Goal: Information Seeking & Learning: Learn about a topic

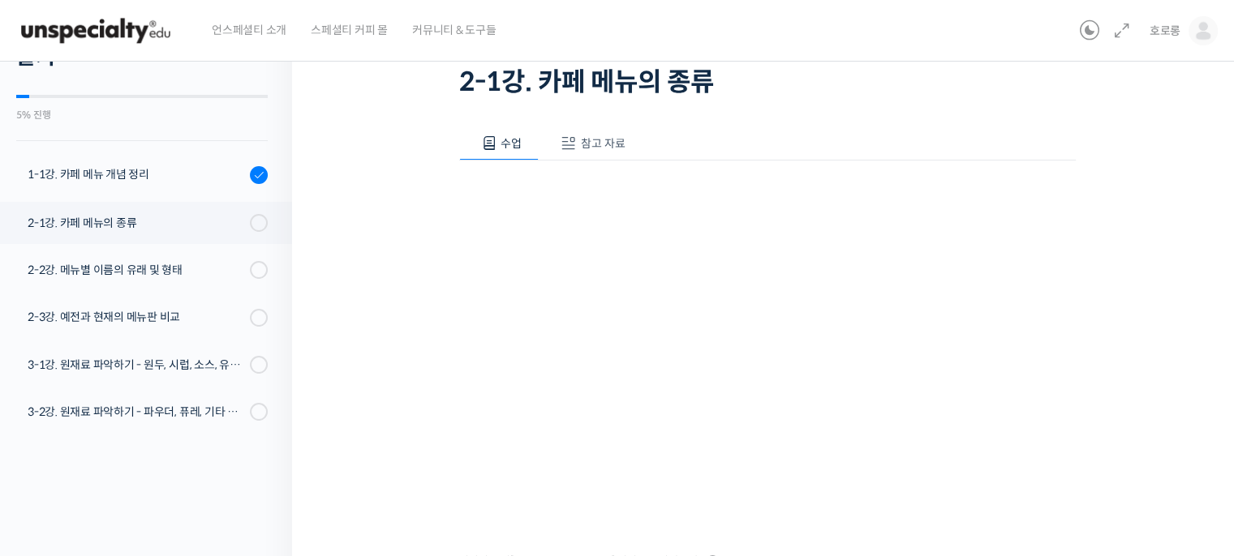
scroll to position [255, 0]
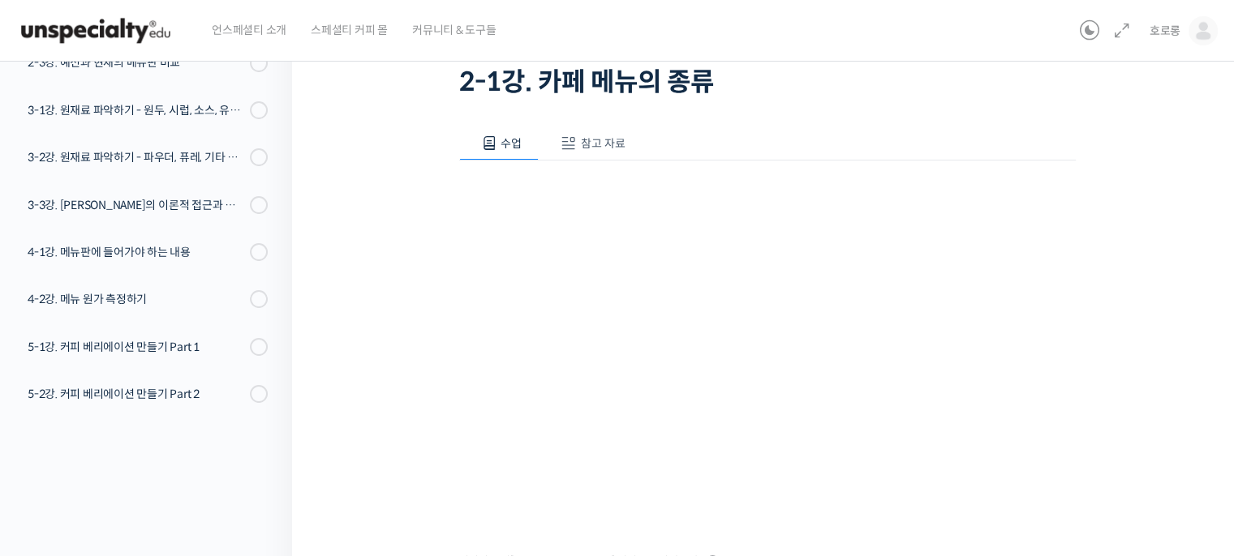
click at [587, 149] on span "참고 자료" at bounding box center [603, 143] width 45 height 15
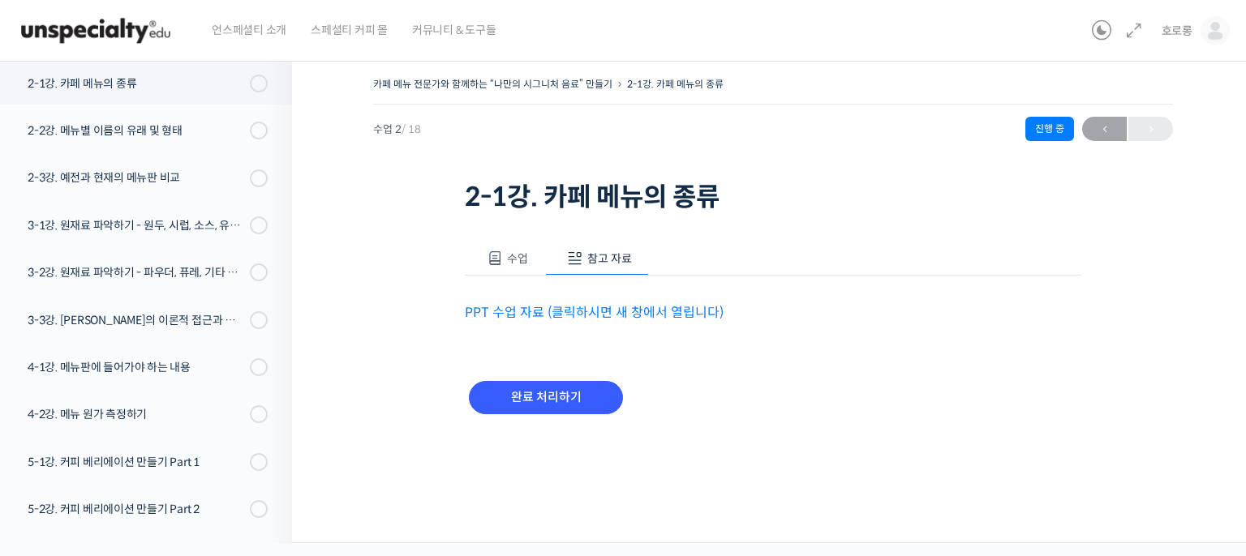
click at [619, 307] on link "PPT 수업 자료 (클릭하시면 새 창에서 열립니다)" at bounding box center [594, 312] width 259 height 17
click at [491, 389] on input "완료 처리하기" at bounding box center [546, 397] width 154 height 33
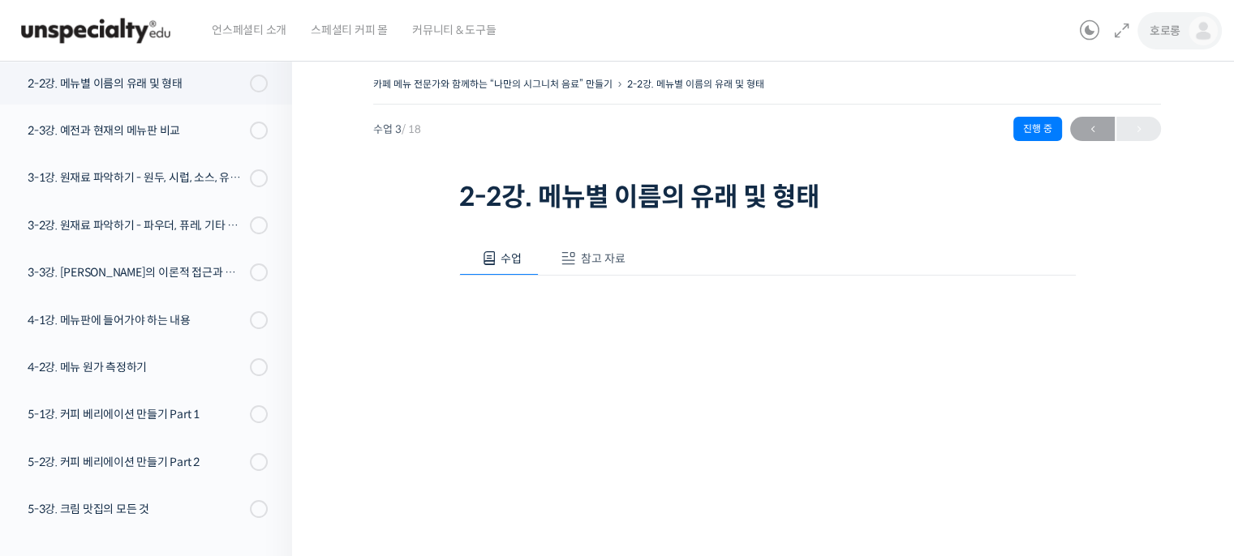
click at [1197, 30] on img at bounding box center [1202, 30] width 29 height 29
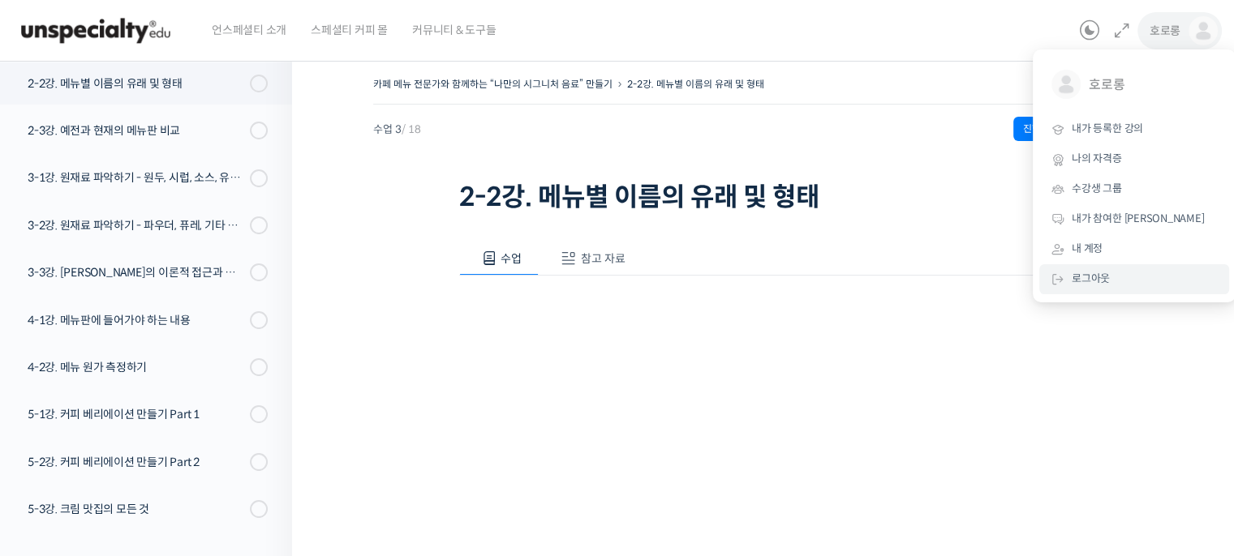
click at [1118, 280] on link "로그아웃" at bounding box center [1134, 279] width 190 height 30
